Goal: Information Seeking & Learning: Compare options

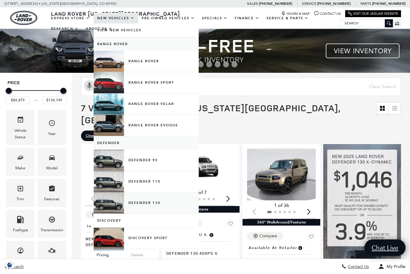
click at [109, 210] on link "Defender 130" at bounding box center [146, 202] width 105 height 21
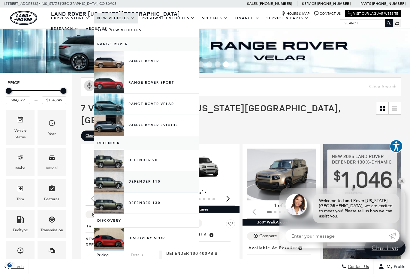
click at [115, 188] on link "Defender 110" at bounding box center [146, 181] width 105 height 21
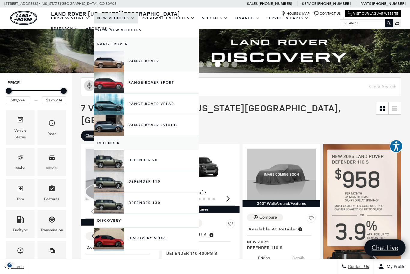
click at [121, 66] on link "Range Rover" at bounding box center [146, 61] width 105 height 21
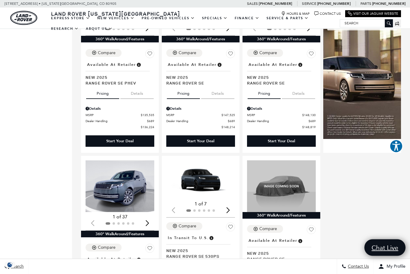
scroll to position [601, 0]
